Goal: Task Accomplishment & Management: Manage account settings

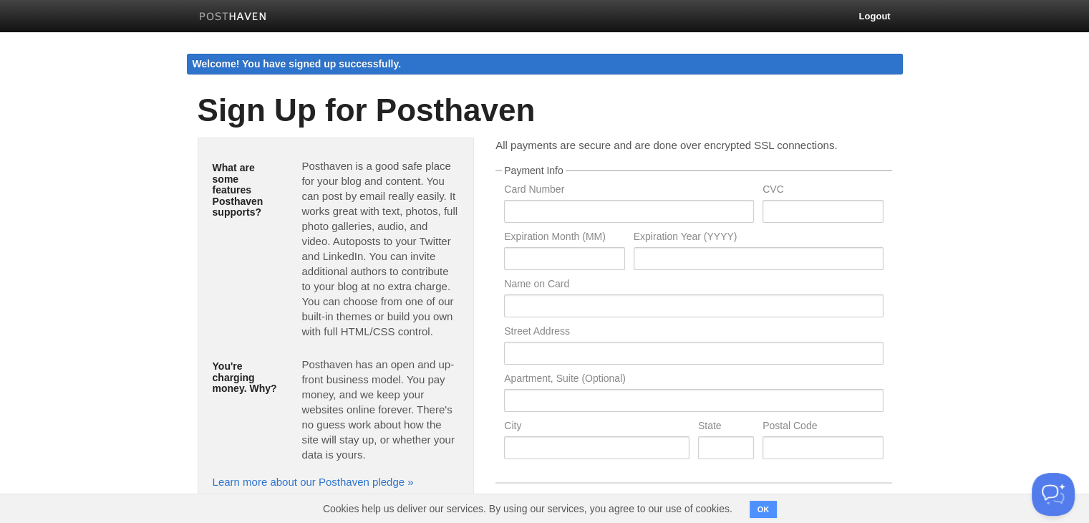
click at [232, 19] on img at bounding box center [233, 17] width 68 height 11
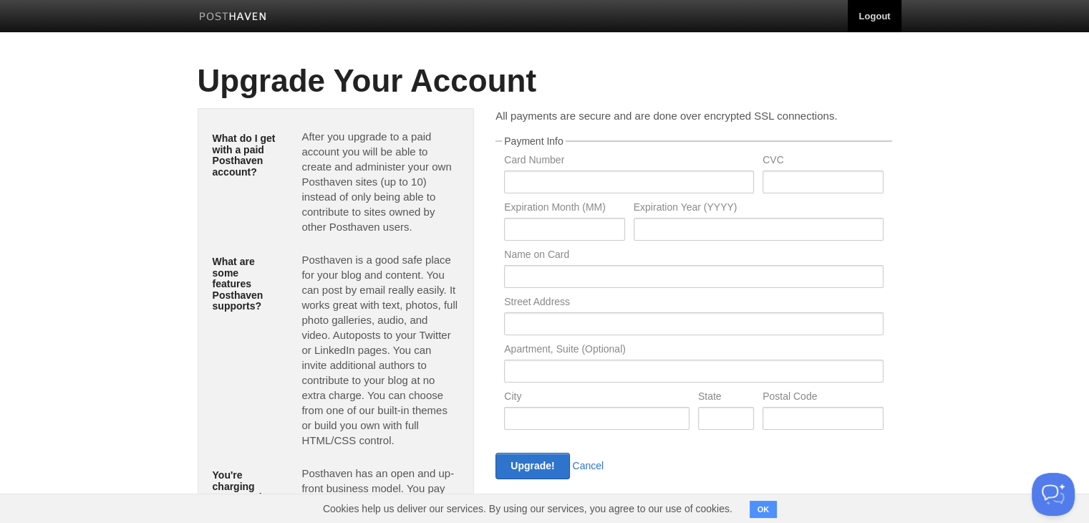
click at [864, 24] on link "Logout" at bounding box center [874, 16] width 53 height 32
